Goal: Information Seeking & Learning: Learn about a topic

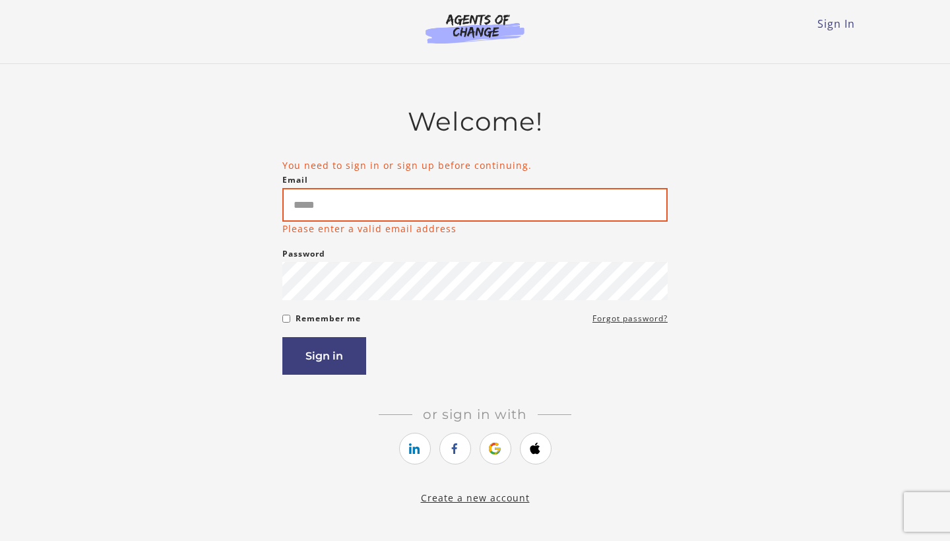
type input "**********"
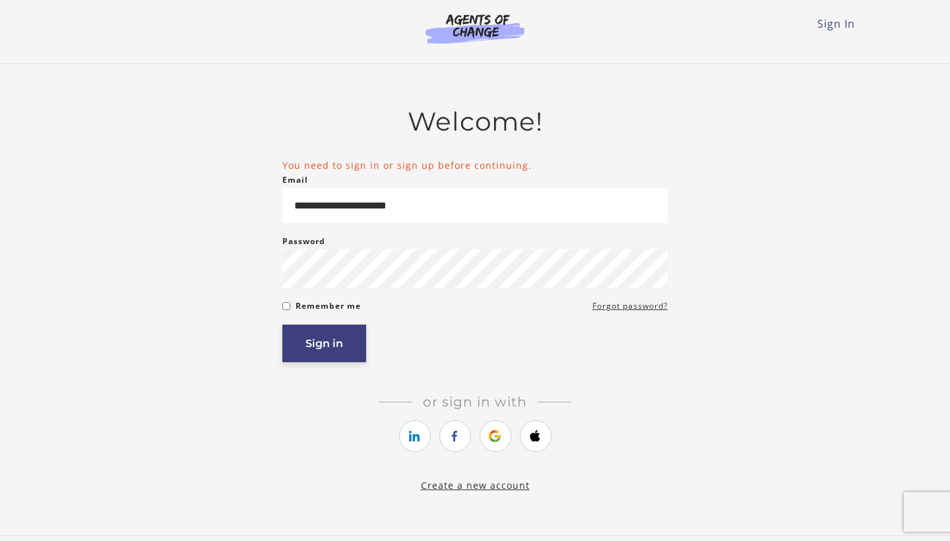
click at [319, 334] on button "Sign in" at bounding box center [324, 344] width 84 height 38
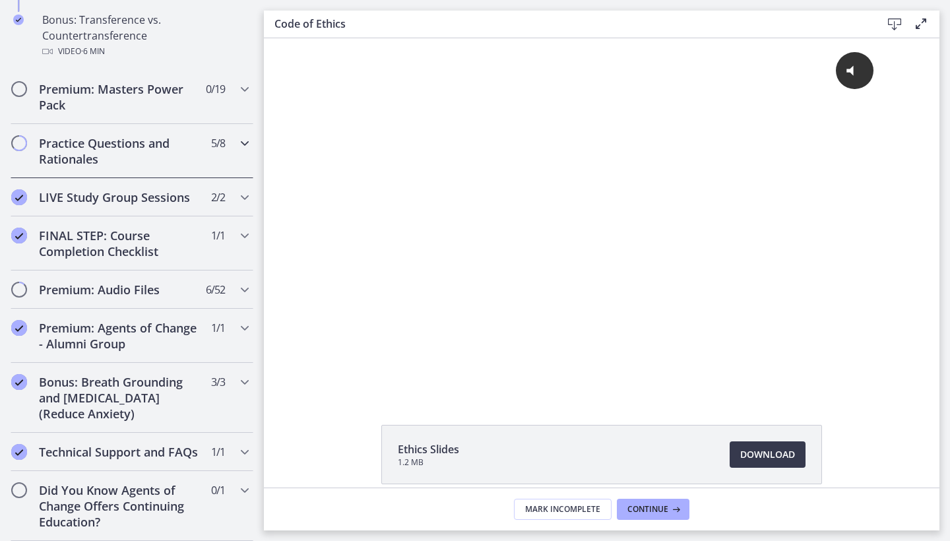
click at [113, 170] on div "Practice Questions and Rationales 5 / 8 Completed" at bounding box center [132, 151] width 243 height 54
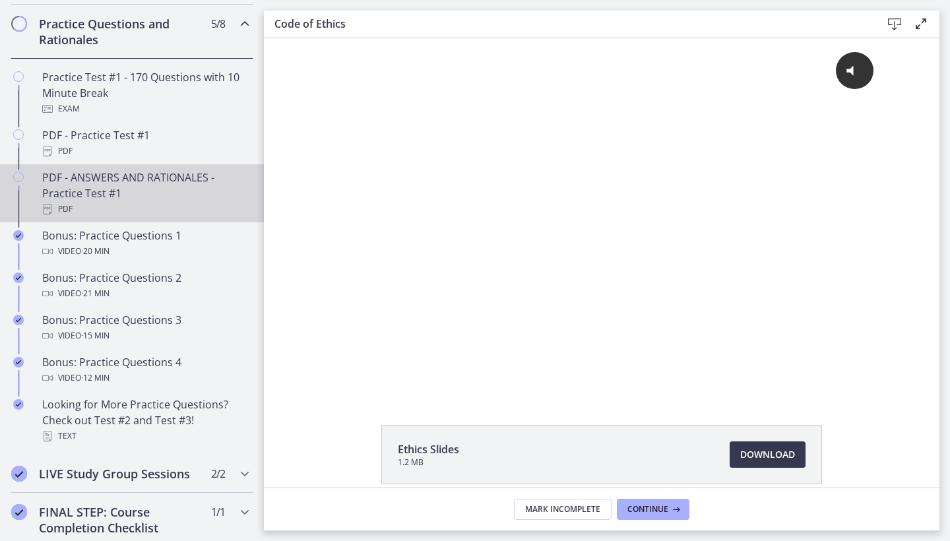
scroll to position [688, 0]
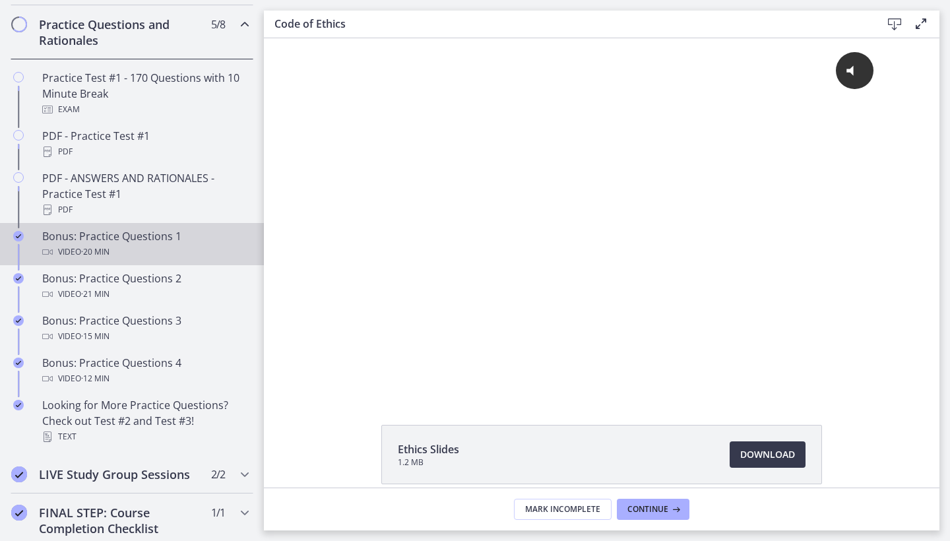
click at [132, 238] on div "Bonus: Practice Questions 1 Video · 20 min" at bounding box center [145, 244] width 206 height 32
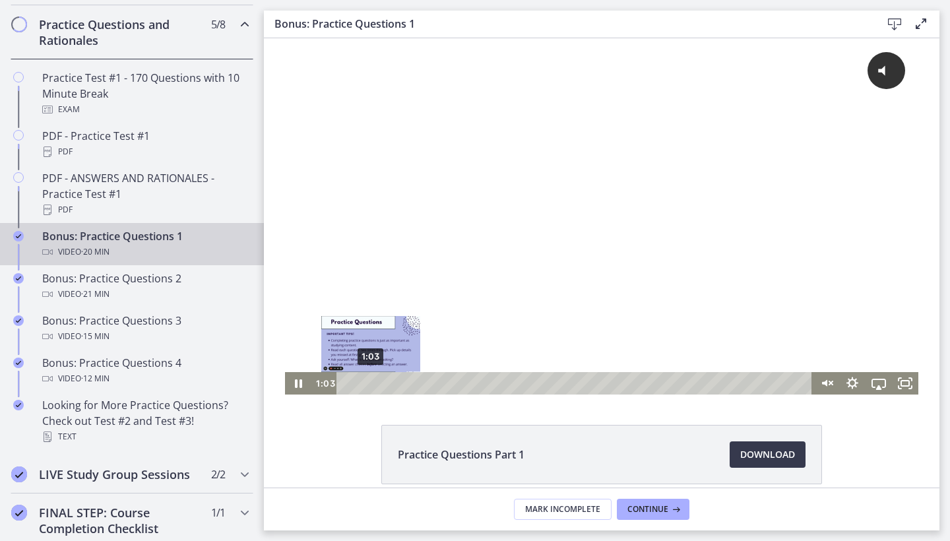
click at [371, 381] on div "1:03" at bounding box center [576, 383] width 460 height 22
click at [387, 383] on div "1:44" at bounding box center [576, 383] width 460 height 22
click at [404, 383] on div "2:29" at bounding box center [576, 383] width 460 height 22
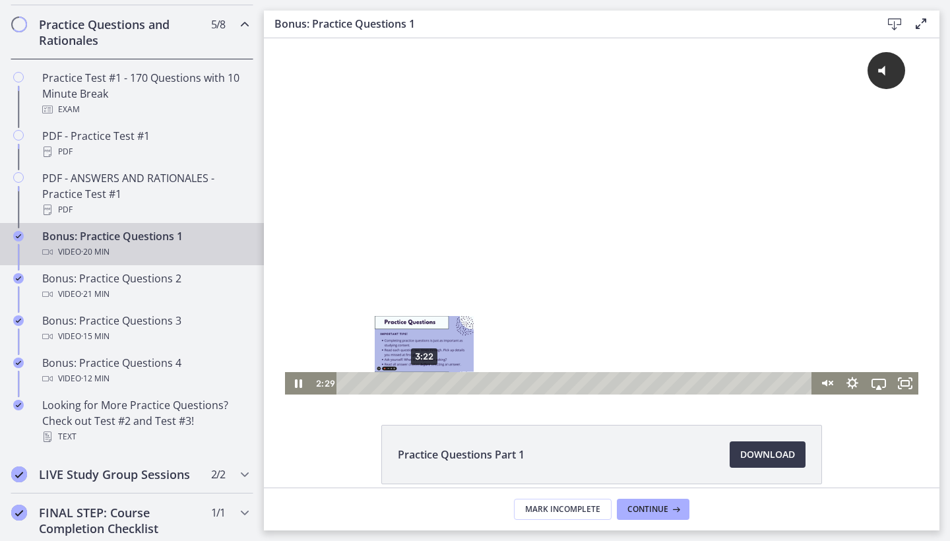
click at [424, 383] on div "3:22" at bounding box center [576, 383] width 460 height 22
click at [450, 384] on div "4:29" at bounding box center [576, 383] width 460 height 22
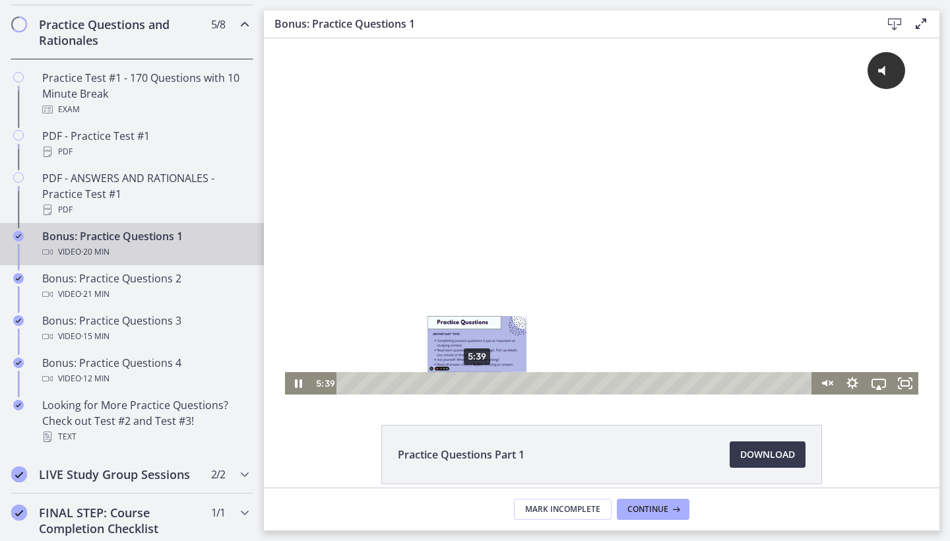
click at [477, 380] on div "5:39" at bounding box center [576, 383] width 460 height 22
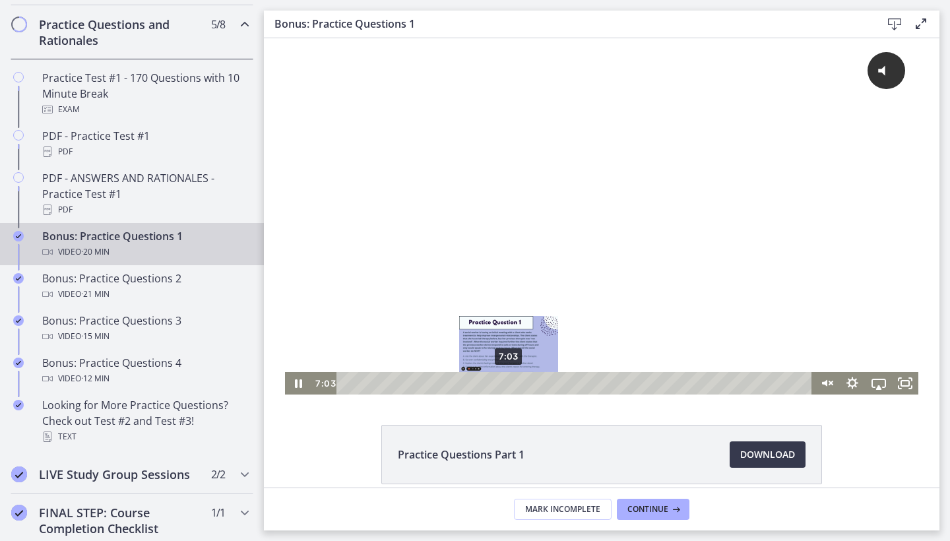
click at [509, 380] on div "7:03" at bounding box center [576, 383] width 460 height 22
click at [498, 383] on div "6:34" at bounding box center [576, 383] width 460 height 22
click at [486, 382] on div "6:03" at bounding box center [576, 383] width 460 height 22
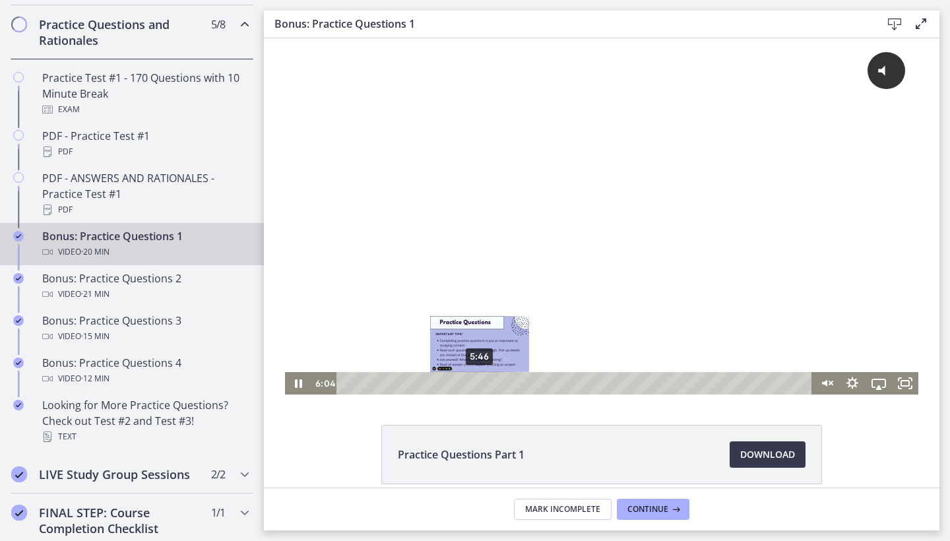
click at [480, 383] on div "5:46" at bounding box center [576, 383] width 460 height 22
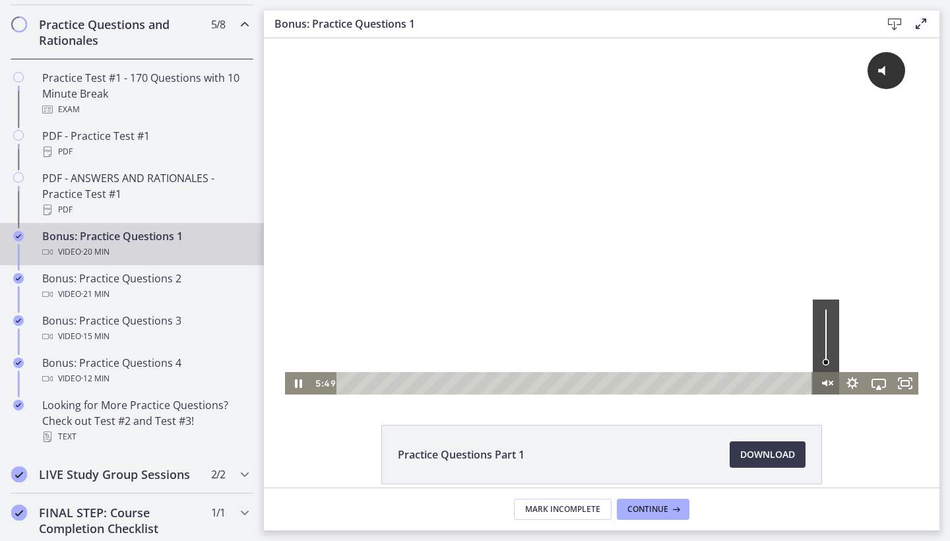
click at [830, 384] on icon "Unmute" at bounding box center [830, 382] width 3 height 3
click at [298, 385] on icon "Pause" at bounding box center [298, 383] width 26 height 22
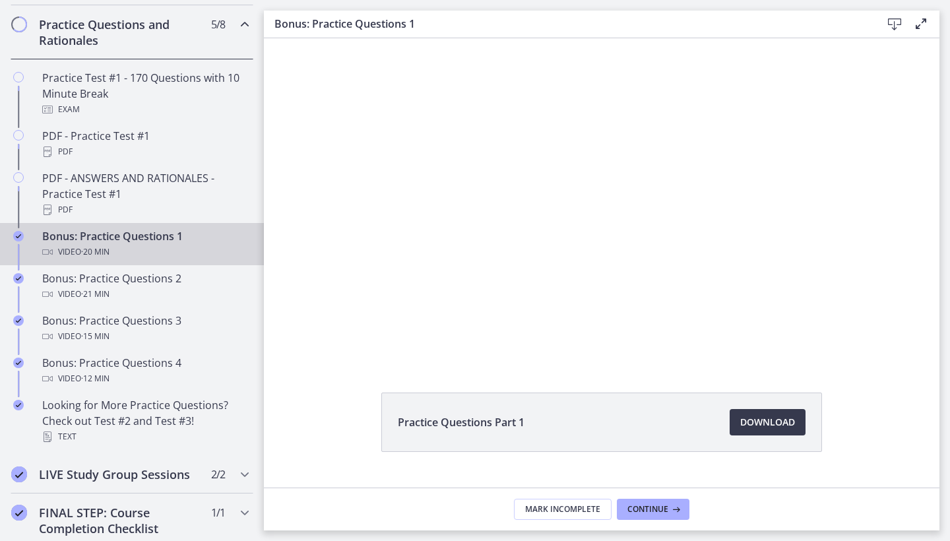
scroll to position [39, 0]
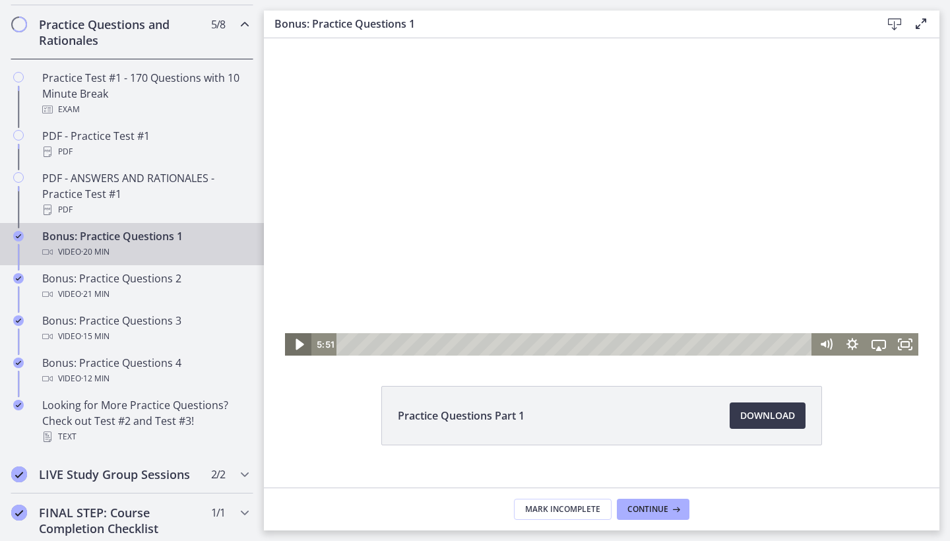
click at [298, 345] on icon "Play Video" at bounding box center [300, 344] width 8 height 11
click at [493, 342] on div "6:21" at bounding box center [576, 344] width 460 height 22
click at [501, 344] on div "6:43" at bounding box center [576, 344] width 460 height 22
click at [507, 344] on div "Playbar" at bounding box center [506, 343] width 7 height 7
click at [512, 344] on div "7:10" at bounding box center [576, 344] width 460 height 22
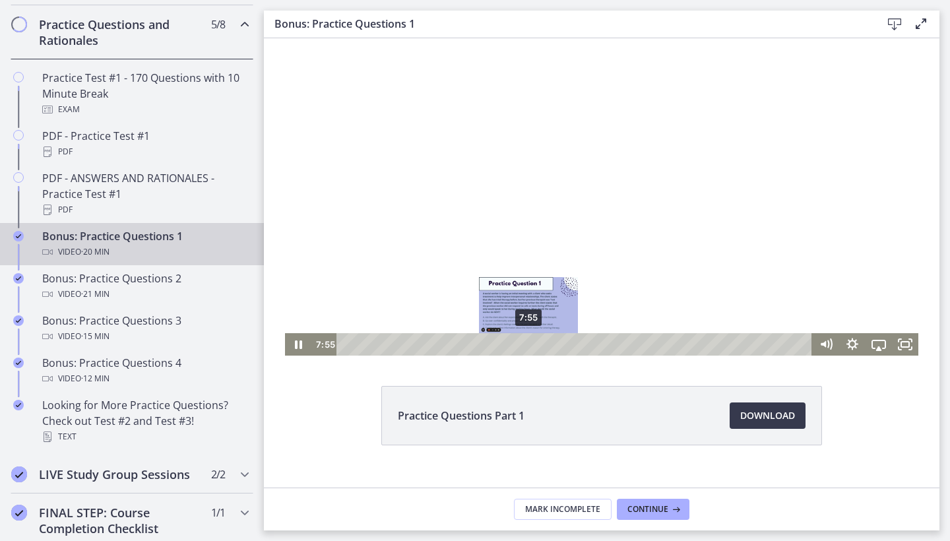
click at [529, 344] on div "7:55" at bounding box center [576, 344] width 460 height 22
click at [550, 346] on div "8:48" at bounding box center [576, 344] width 460 height 22
click at [562, 343] on div "9:21" at bounding box center [576, 344] width 460 height 22
click at [559, 343] on div "9:14" at bounding box center [576, 344] width 460 height 22
click at [546, 344] on div "8:38" at bounding box center [576, 344] width 460 height 22
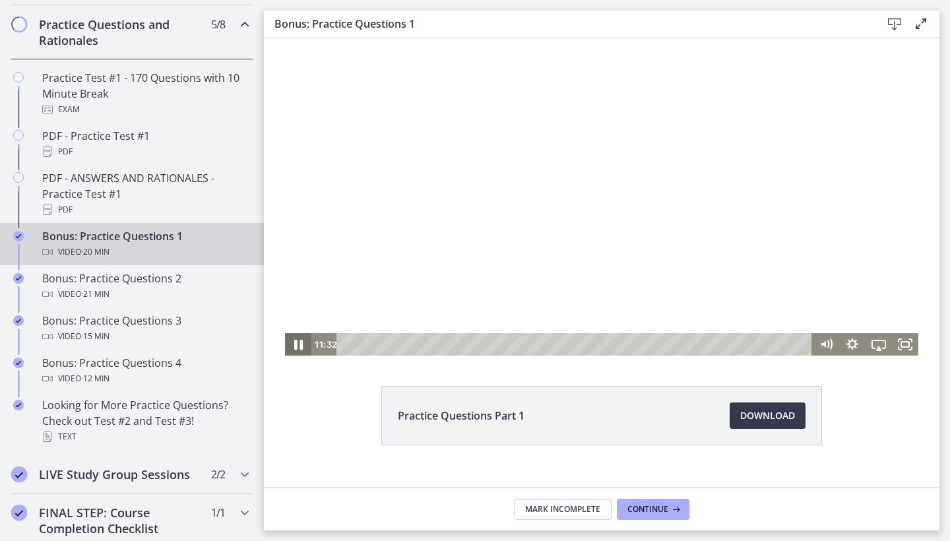
click at [300, 340] on icon "Pause" at bounding box center [298, 344] width 32 height 27
click at [300, 342] on icon "Play Video" at bounding box center [299, 344] width 26 height 22
click at [724, 342] on div "16:23" at bounding box center [576, 344] width 460 height 22
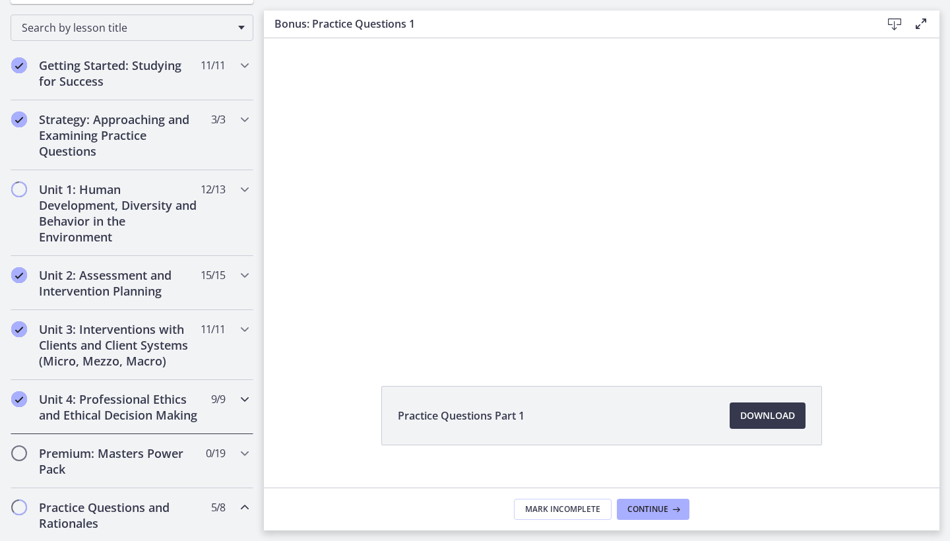
scroll to position [211, 0]
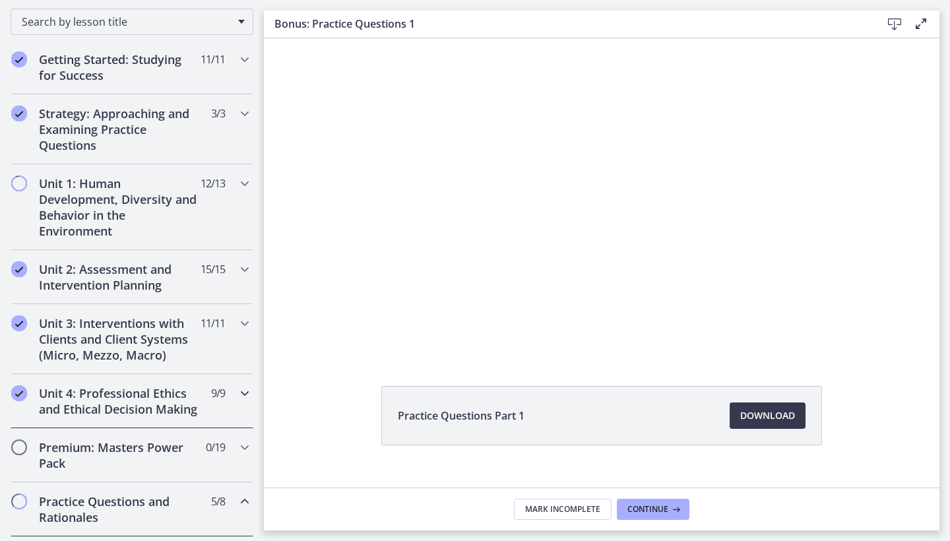
click at [239, 396] on icon "Chapters" at bounding box center [245, 393] width 16 height 16
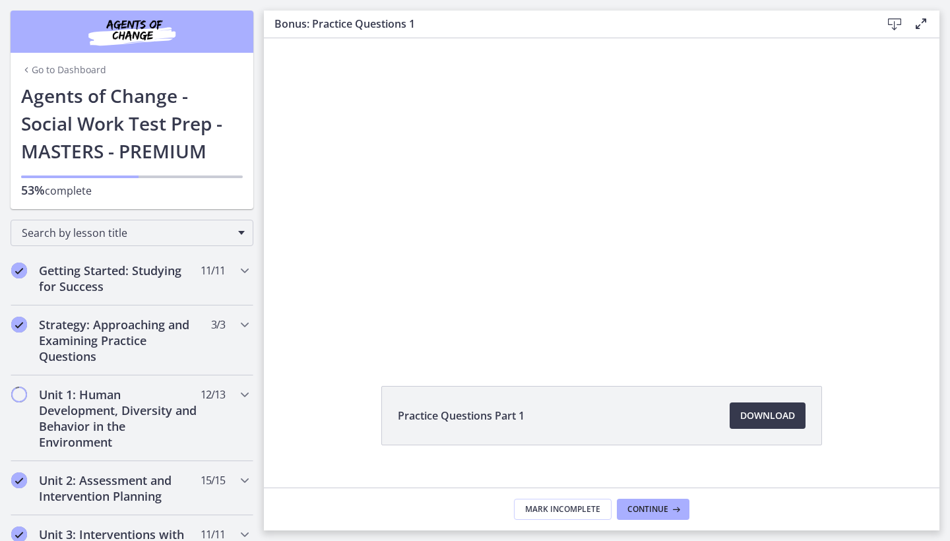
scroll to position [0, 0]
click at [241, 269] on icon "Chapters" at bounding box center [245, 271] width 16 height 16
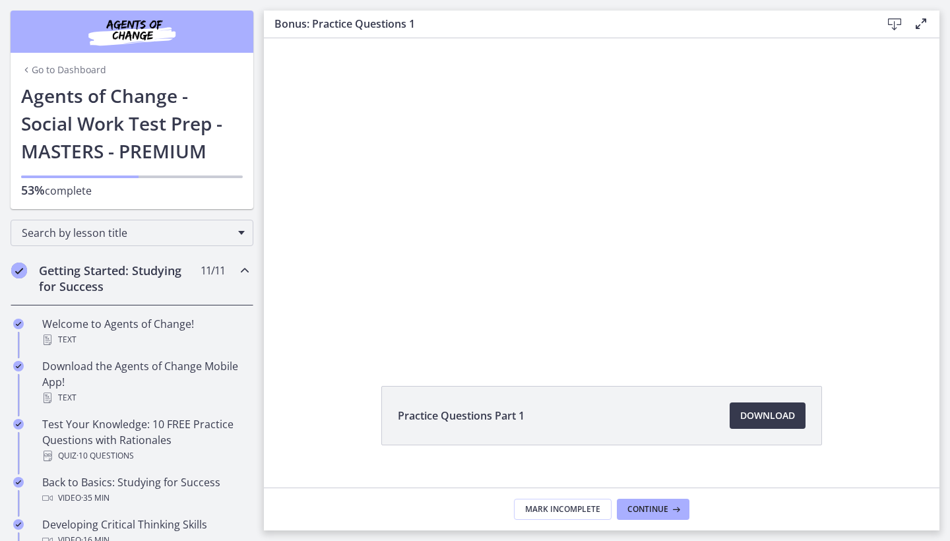
click at [246, 261] on div "Getting Started: Studying for Success 11 / 11 Completed" at bounding box center [132, 278] width 243 height 54
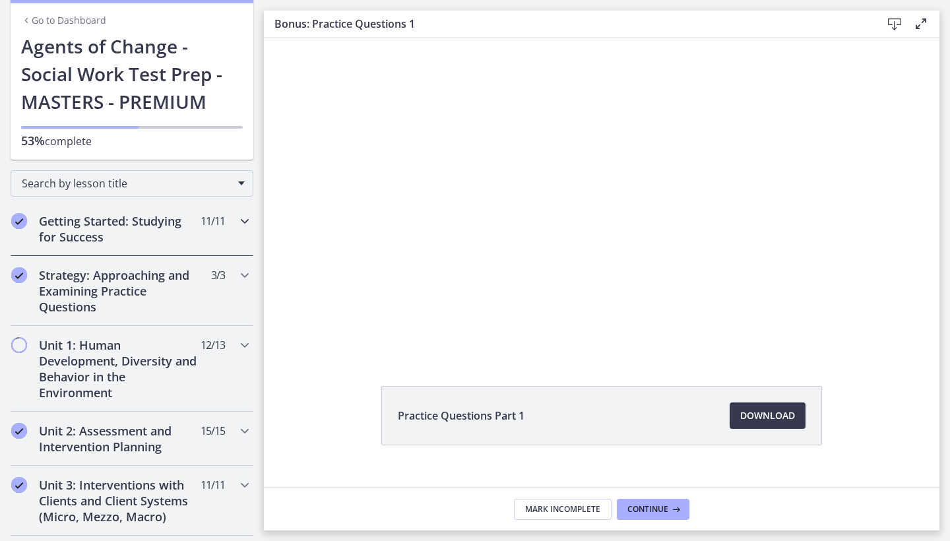
scroll to position [53, 0]
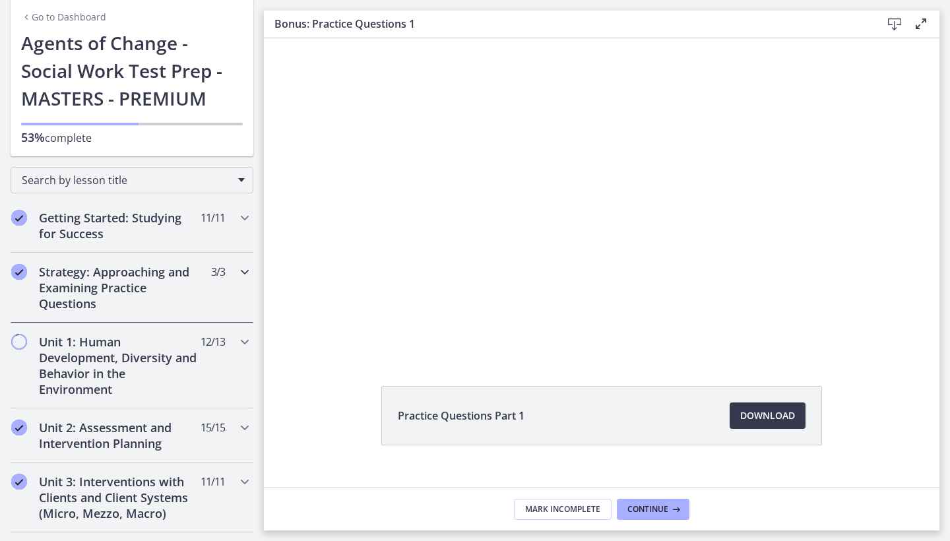
click at [243, 272] on icon "Chapters" at bounding box center [245, 272] width 16 height 16
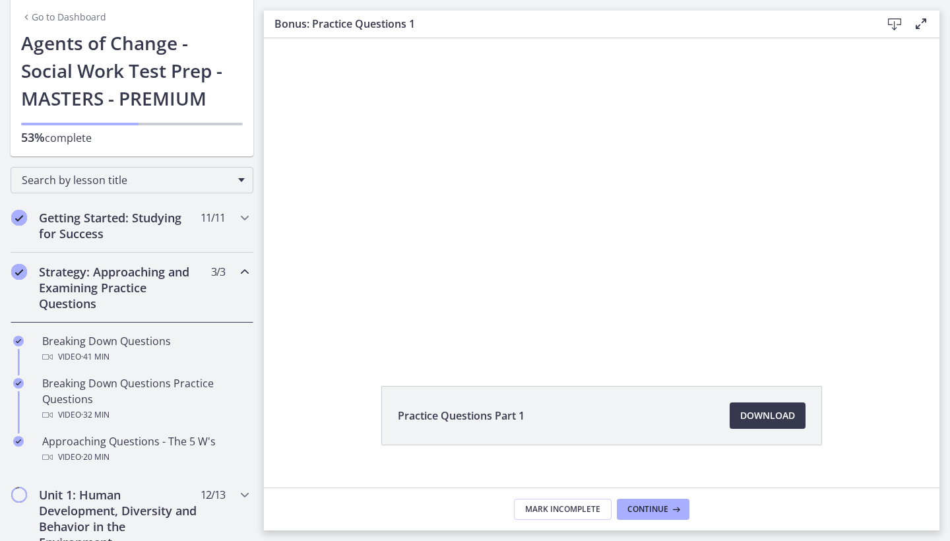
click at [243, 272] on icon "Chapters" at bounding box center [245, 272] width 16 height 16
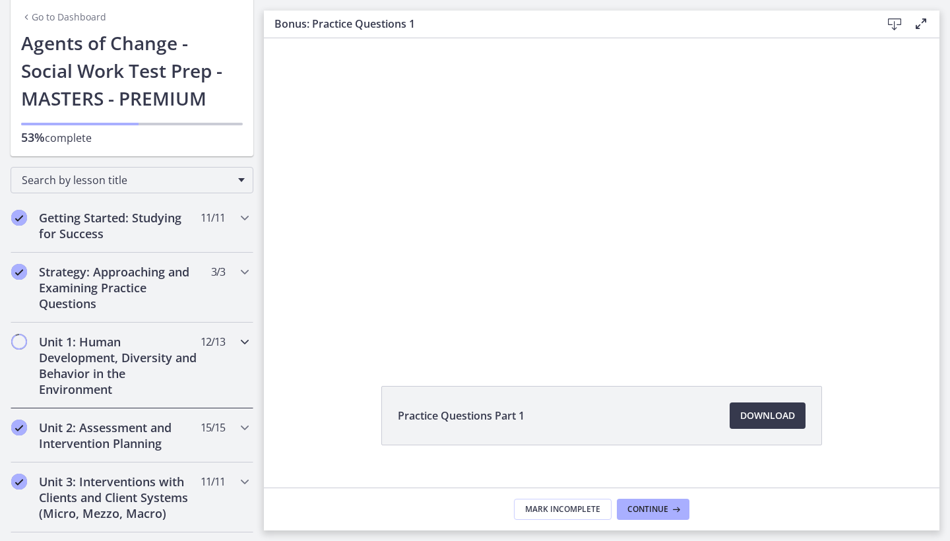
click at [244, 341] on icon "Chapters" at bounding box center [245, 342] width 16 height 16
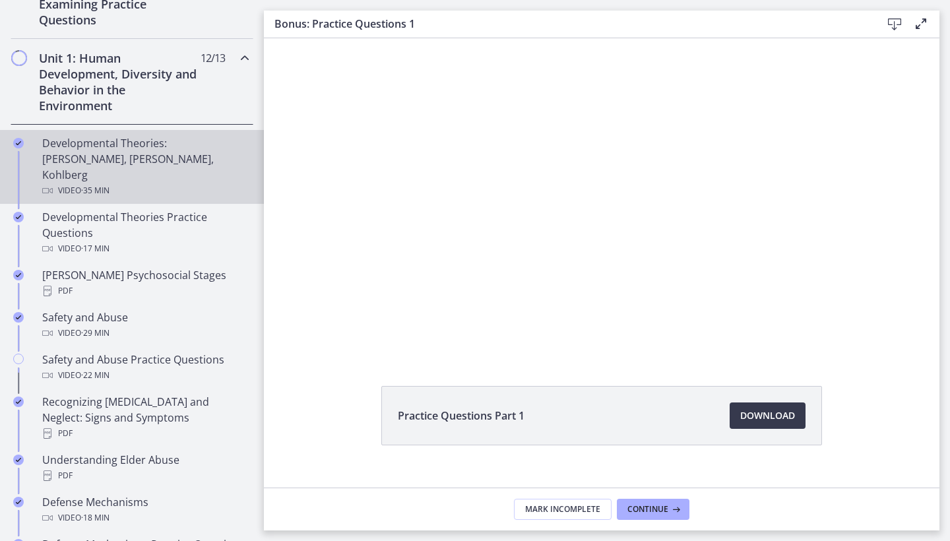
scroll to position [329, 0]
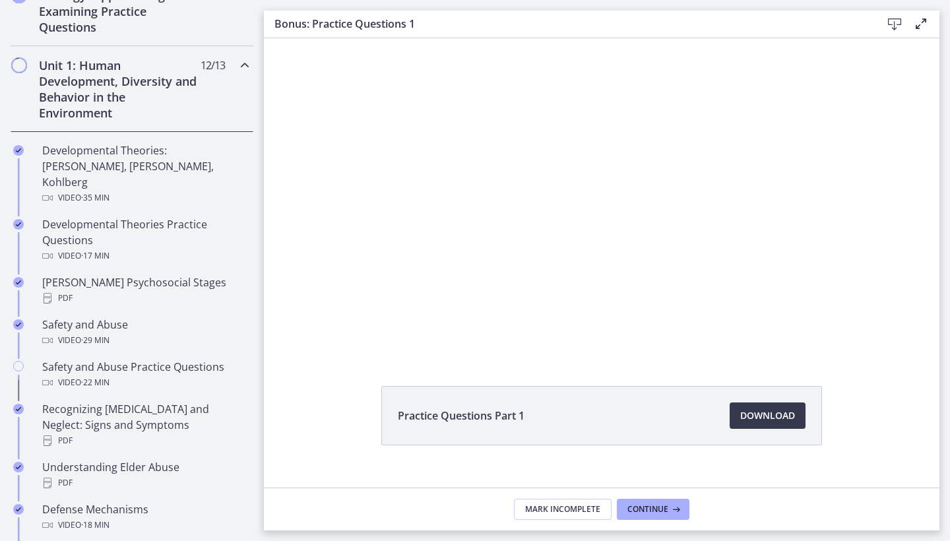
click at [241, 68] on icon "Chapters" at bounding box center [245, 65] width 16 height 16
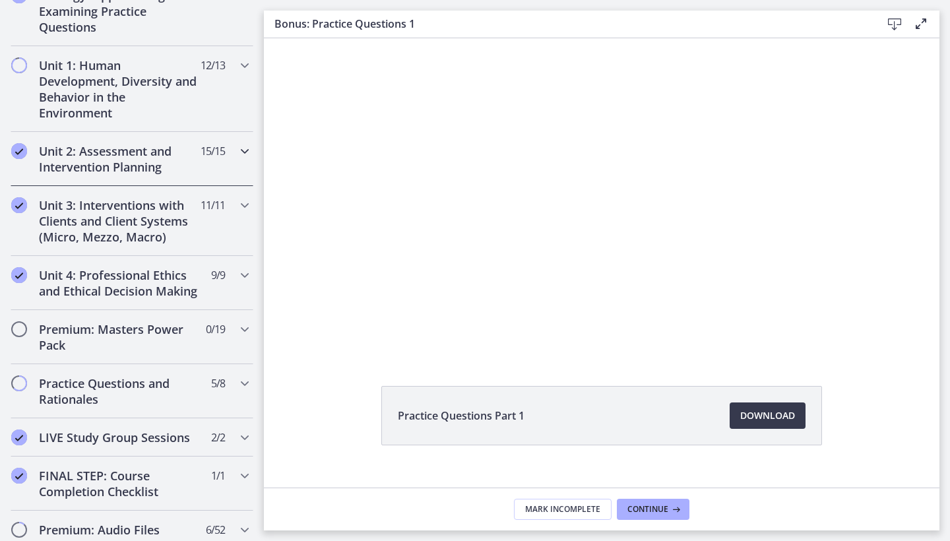
click at [243, 153] on icon "Chapters" at bounding box center [245, 151] width 16 height 16
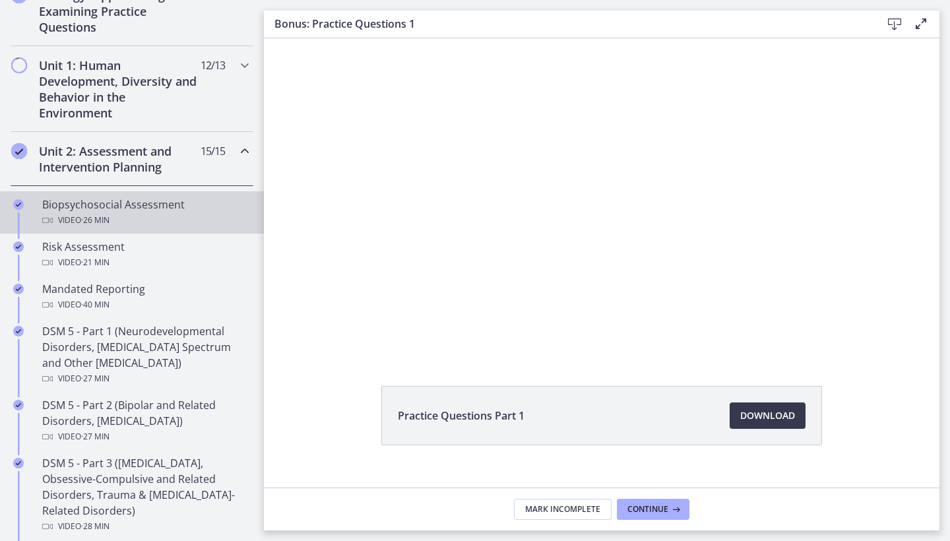
click at [110, 212] on span "· 26 min" at bounding box center [95, 220] width 28 height 16
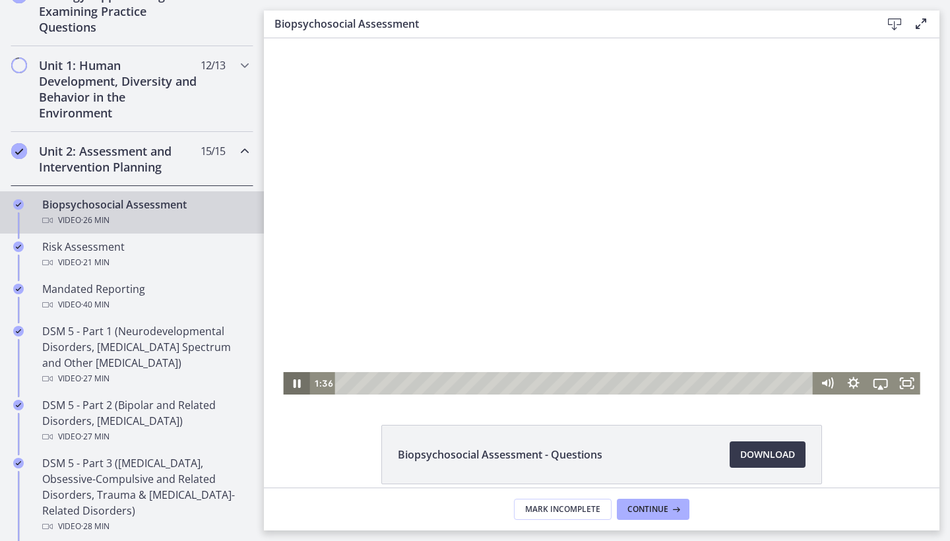
click at [292, 387] on icon "Pause" at bounding box center [296, 383] width 26 height 22
click at [295, 379] on icon "Play Video" at bounding box center [298, 383] width 8 height 11
click at [425, 383] on div "4:30" at bounding box center [576, 383] width 462 height 22
click at [468, 381] on div "6:58" at bounding box center [576, 383] width 462 height 22
click at [499, 382] on div "8:43" at bounding box center [576, 383] width 462 height 22
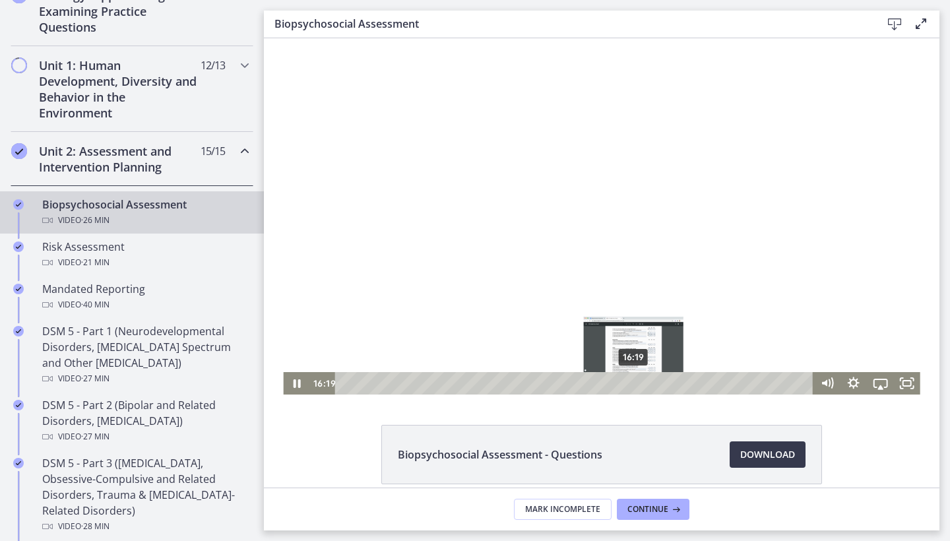
click at [634, 379] on div "16:19" at bounding box center [576, 383] width 462 height 22
click at [645, 384] on div "16:55" at bounding box center [576, 383] width 462 height 22
click at [651, 383] on div "17:17" at bounding box center [576, 383] width 462 height 22
click at [597, 337] on div at bounding box center [601, 216] width 637 height 356
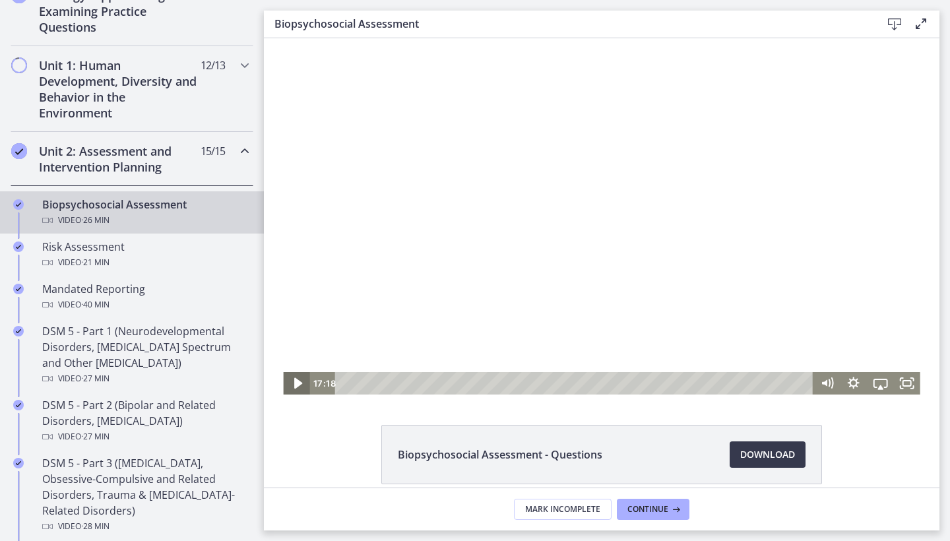
click at [297, 383] on icon "Play Video" at bounding box center [298, 383] width 8 height 11
click at [658, 381] on div "17:42" at bounding box center [576, 383] width 462 height 22
click at [666, 381] on div "18:06" at bounding box center [576, 383] width 462 height 22
click at [660, 382] on div "17:46" at bounding box center [576, 383] width 462 height 22
click at [664, 382] on div "Playbar" at bounding box center [662, 382] width 7 height 7
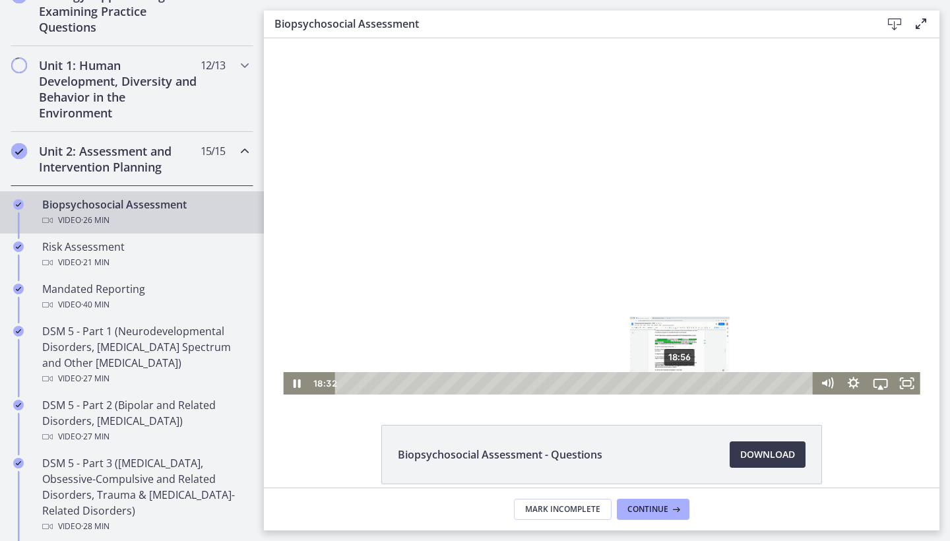
click at [680, 384] on div "18:56" at bounding box center [576, 383] width 462 height 22
click at [638, 352] on div at bounding box center [601, 216] width 637 height 356
click at [729, 232] on div at bounding box center [601, 216] width 637 height 356
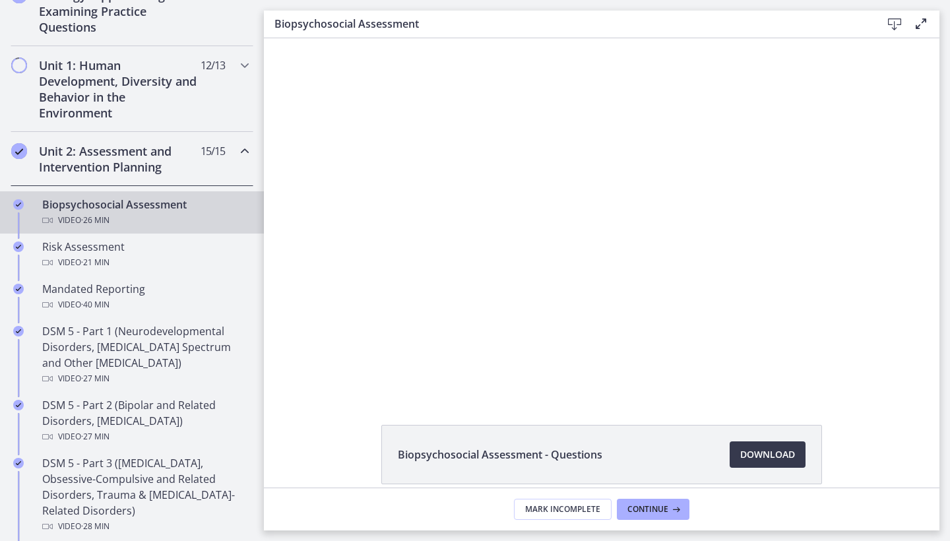
click at [576, 241] on div at bounding box center [601, 216] width 637 height 356
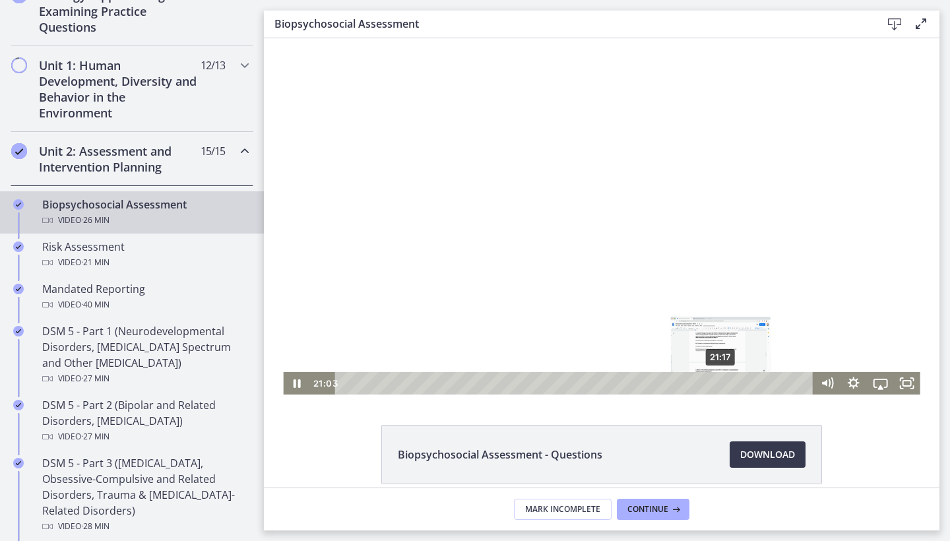
click at [722, 381] on div "21:17" at bounding box center [576, 383] width 462 height 22
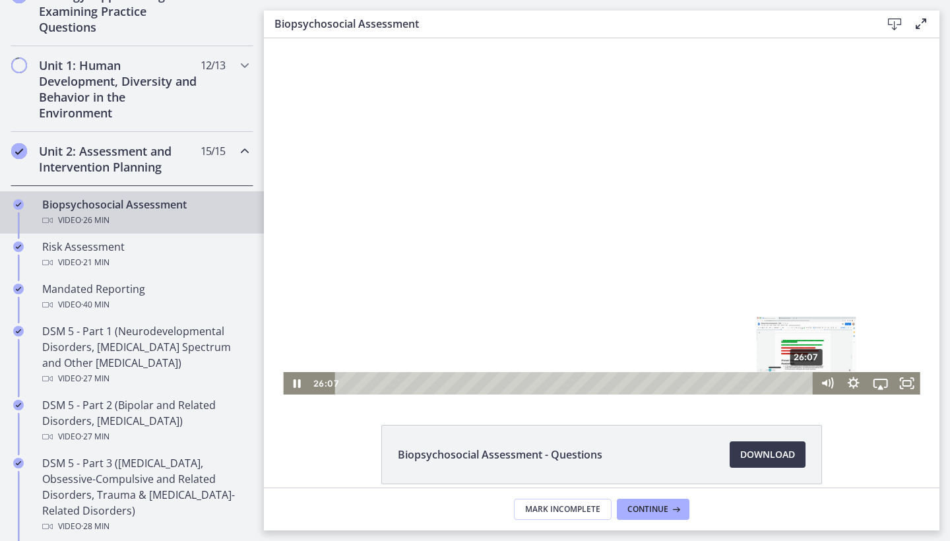
click at [808, 382] on div "26:07" at bounding box center [576, 383] width 462 height 22
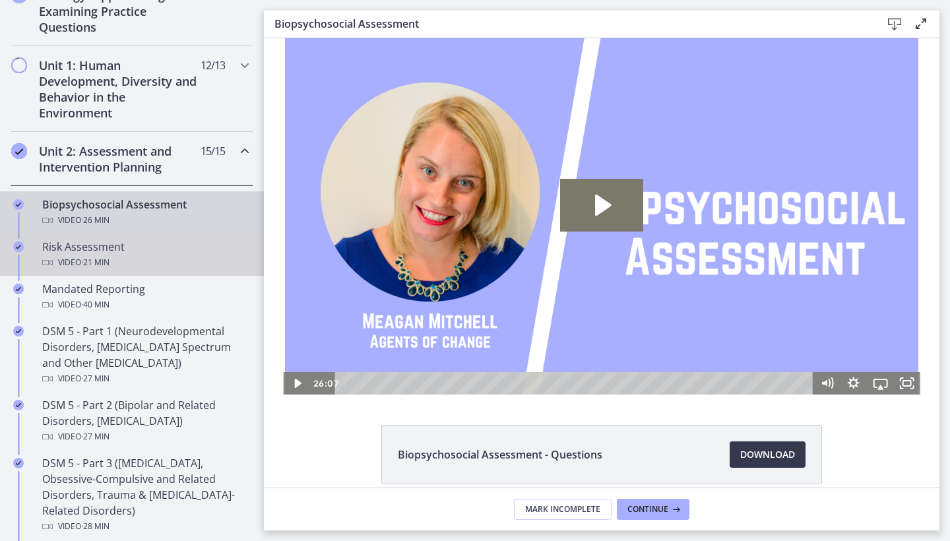
click at [97, 258] on span "· 21 min" at bounding box center [95, 263] width 28 height 16
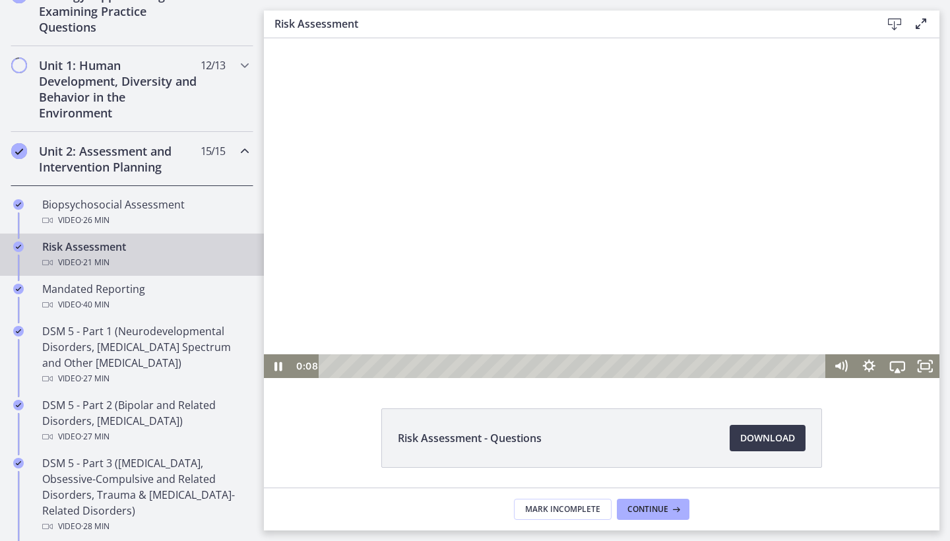
click at [369, 194] on div at bounding box center [602, 208] width 676 height 340
click at [362, 211] on div at bounding box center [602, 208] width 676 height 340
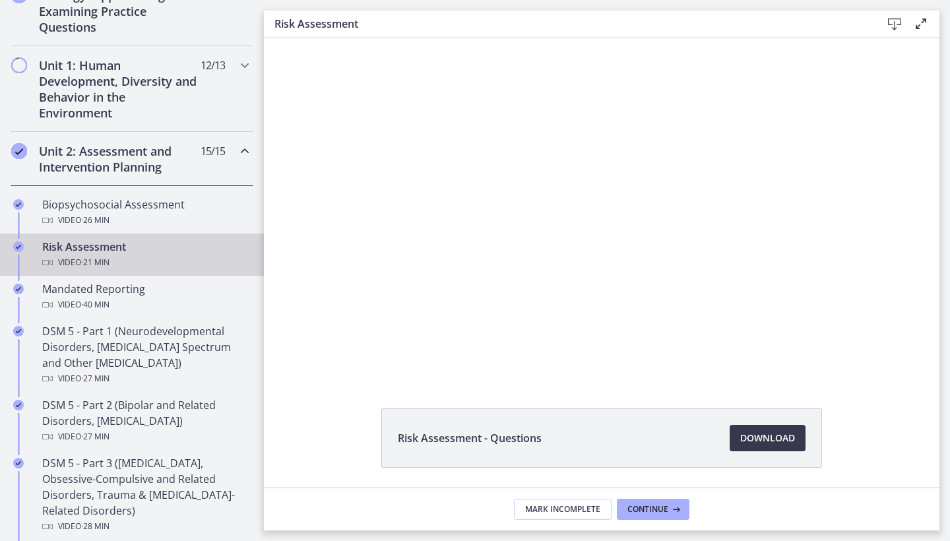
click at [363, 190] on div at bounding box center [602, 208] width 676 height 340
